Goal: Find specific page/section: Find specific page/section

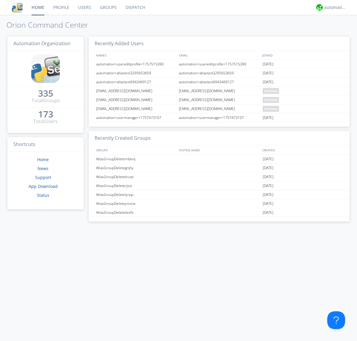
click at [135, 7] on link "Dispatch" at bounding box center [135, 7] width 29 height 15
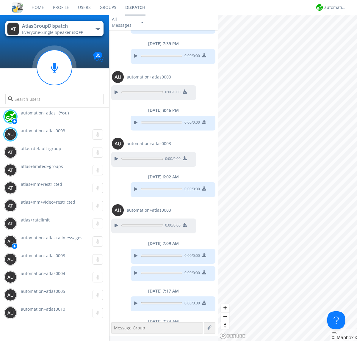
scroll to position [258, 0]
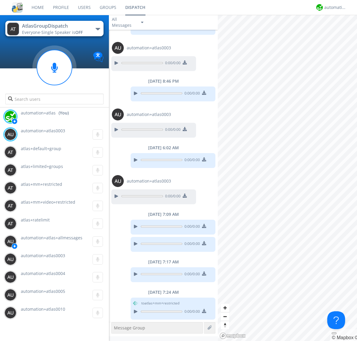
click at [98, 29] on div "button" at bounding box center [97, 29] width 5 height 2
click at [0, 0] on span "AtlasGroupDispatchLarge" at bounding box center [0, 0] width 0 height 0
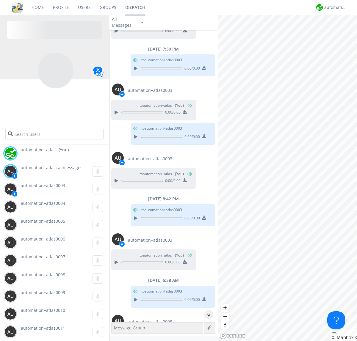
scroll to position [102, 0]
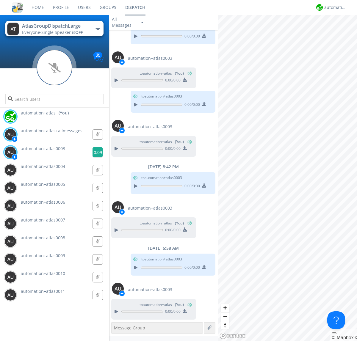
click at [95, 152] on g at bounding box center [97, 152] width 10 height 10
